Goal: Check status

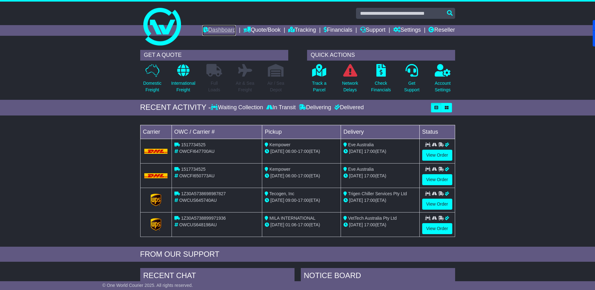
click at [209, 27] on link "Dashboard" at bounding box center [219, 30] width 34 height 11
